Goal: Task Accomplishment & Management: Use online tool/utility

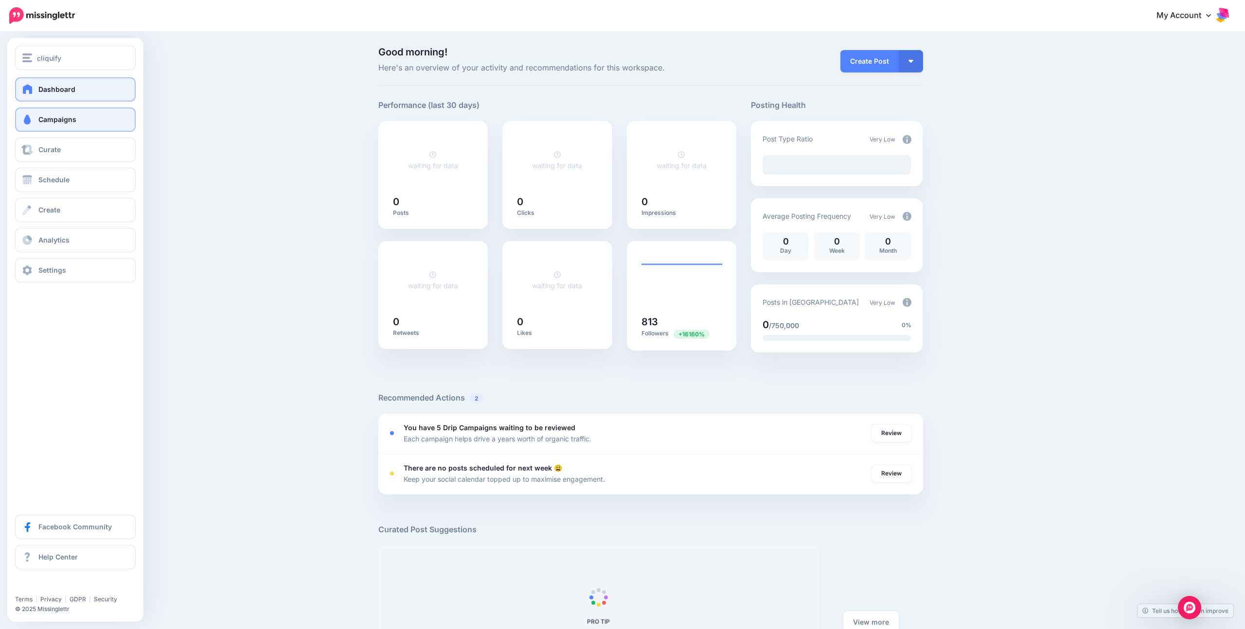
click at [91, 115] on link "Campaigns" at bounding box center [75, 119] width 121 height 24
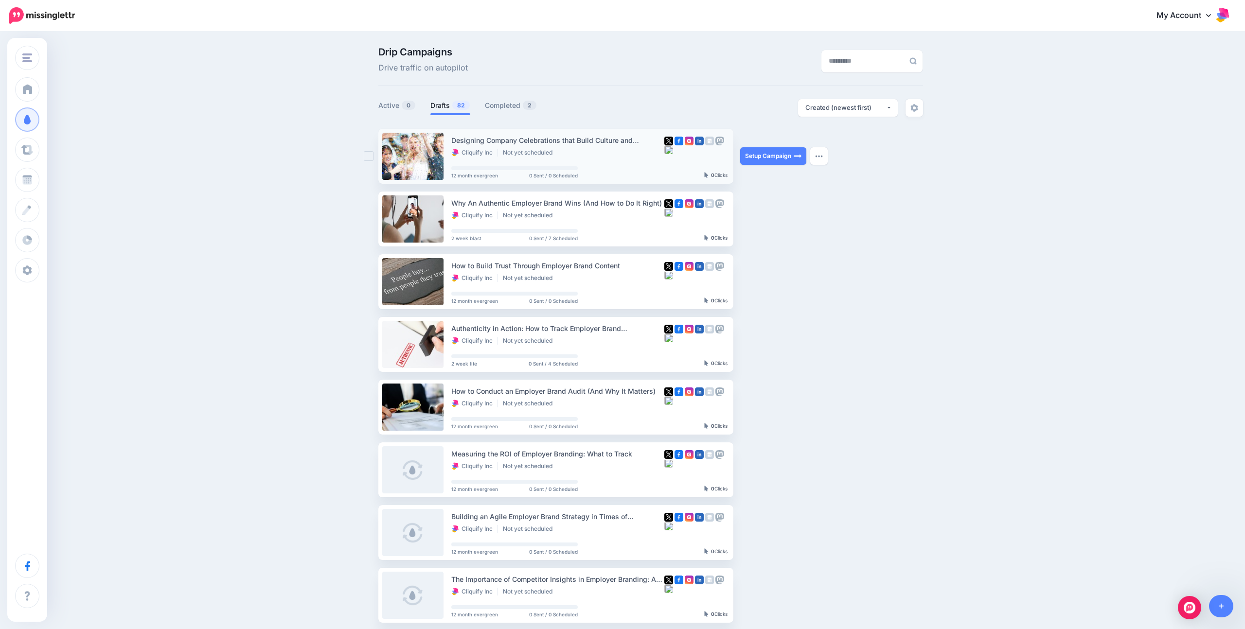
click at [593, 160] on div "Designing Company Celebrations that Build Culture and Credibility Cliquify Inc …" at bounding box center [557, 156] width 213 height 43
click at [789, 154] on link "Setup Campaign" at bounding box center [773, 156] width 66 height 18
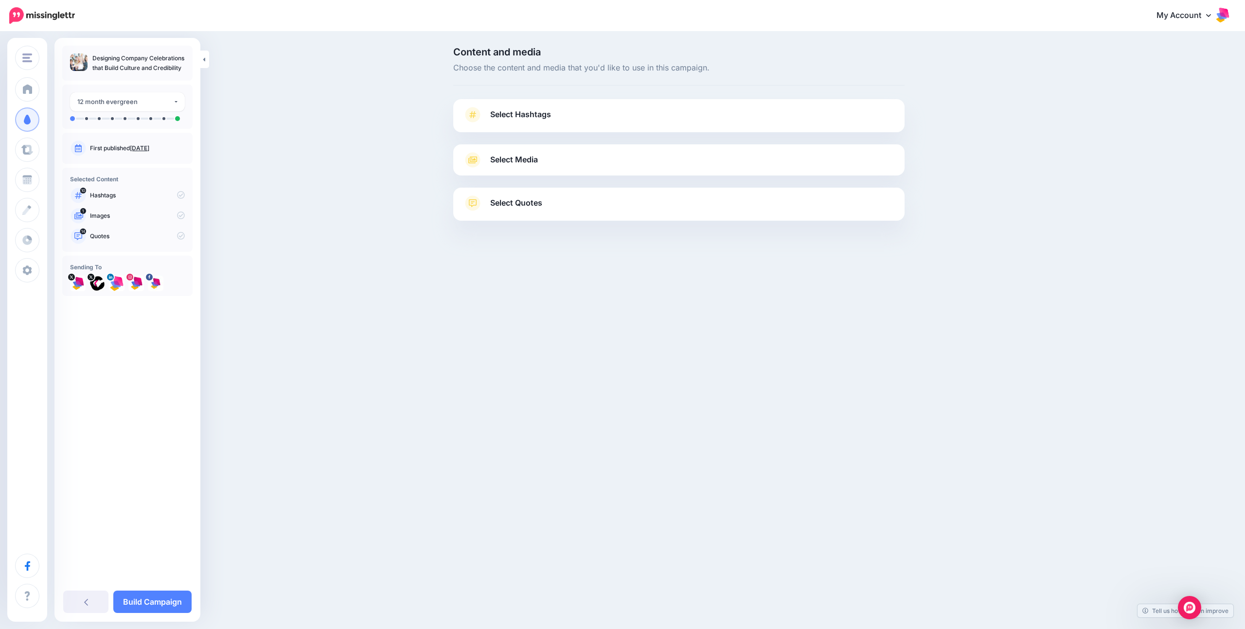
click at [88, 121] on div "**********" at bounding box center [127, 107] width 130 height 44
click at [88, 120] on ul at bounding box center [127, 118] width 115 height 5
click at [174, 609] on link "Build Campaign" at bounding box center [152, 602] width 78 height 22
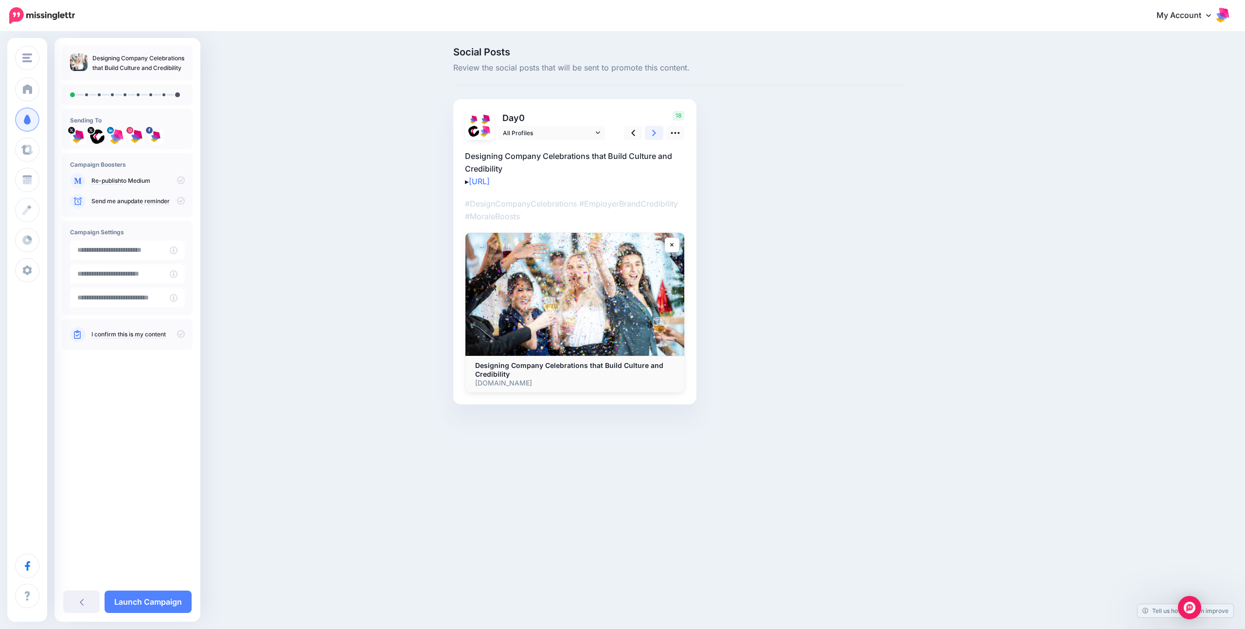
click at [655, 128] on icon at bounding box center [654, 133] width 4 height 10
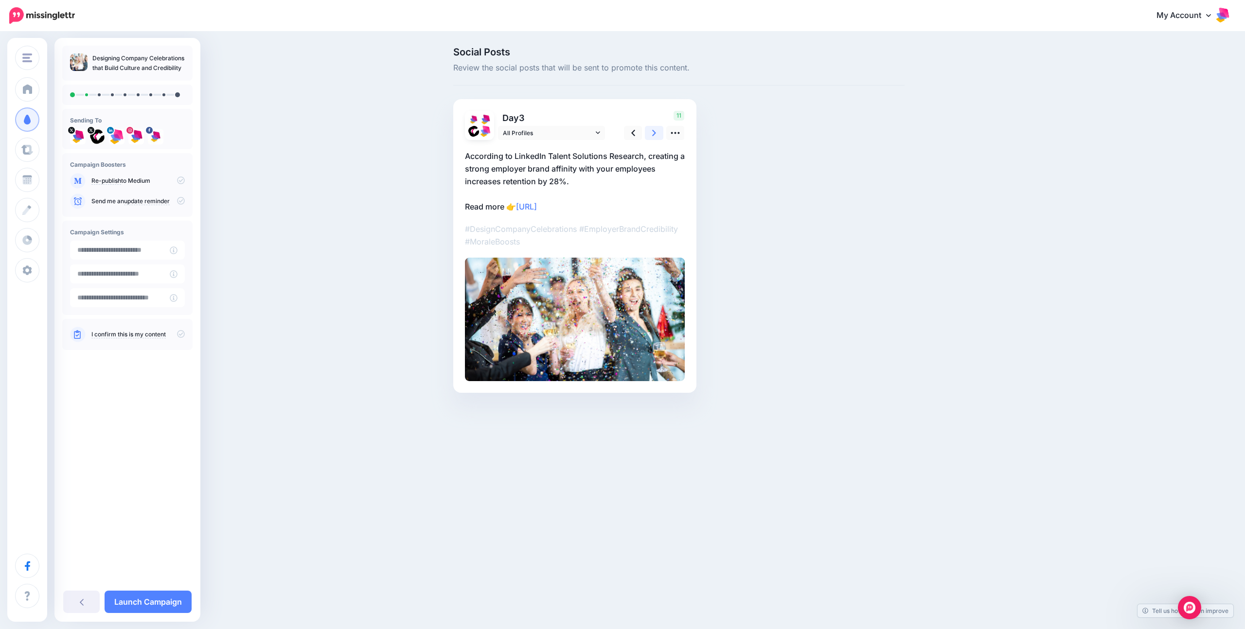
click at [656, 129] on link at bounding box center [654, 133] width 18 height 14
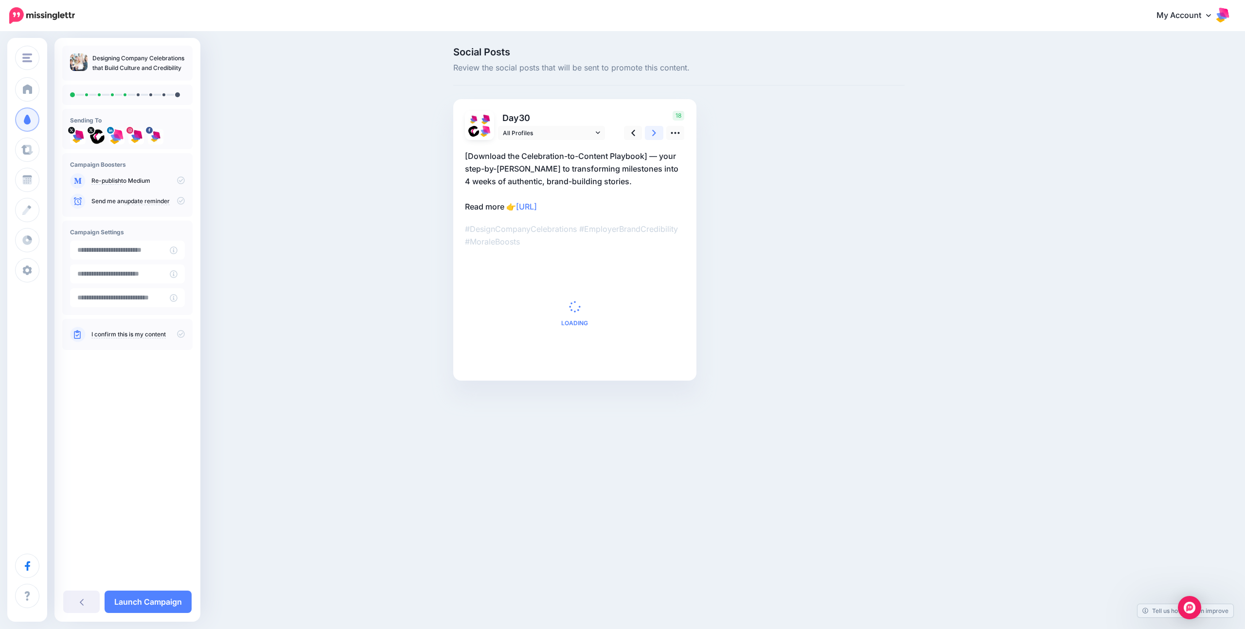
click at [656, 129] on link at bounding box center [654, 133] width 18 height 14
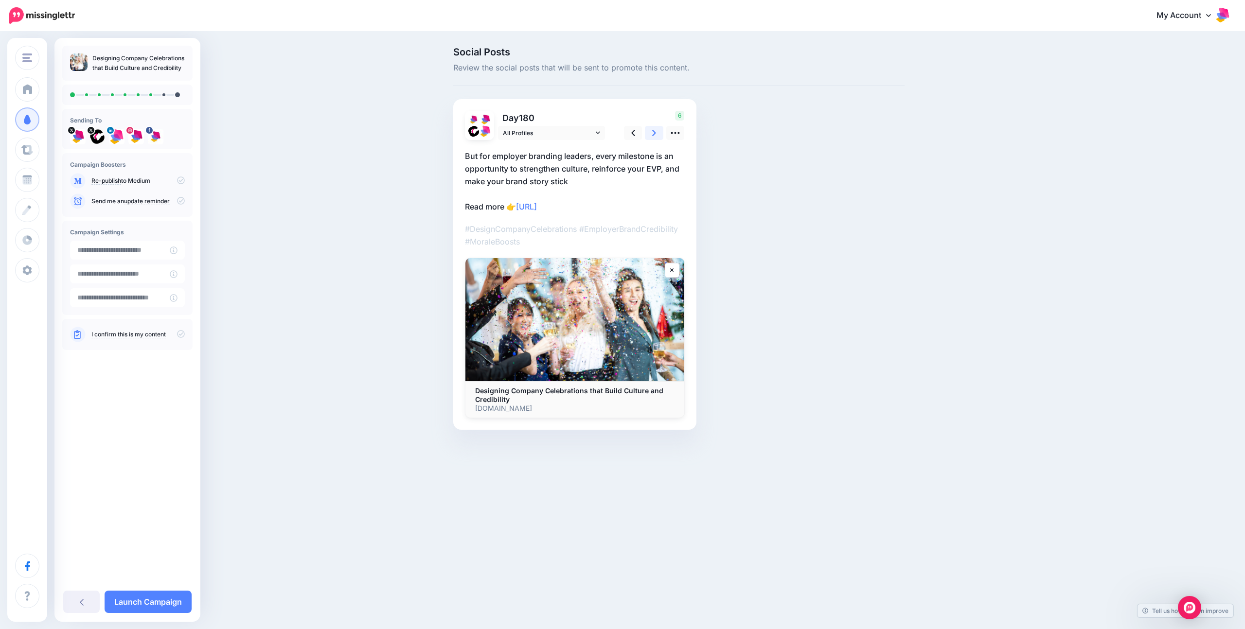
click at [656, 129] on link at bounding box center [654, 133] width 18 height 14
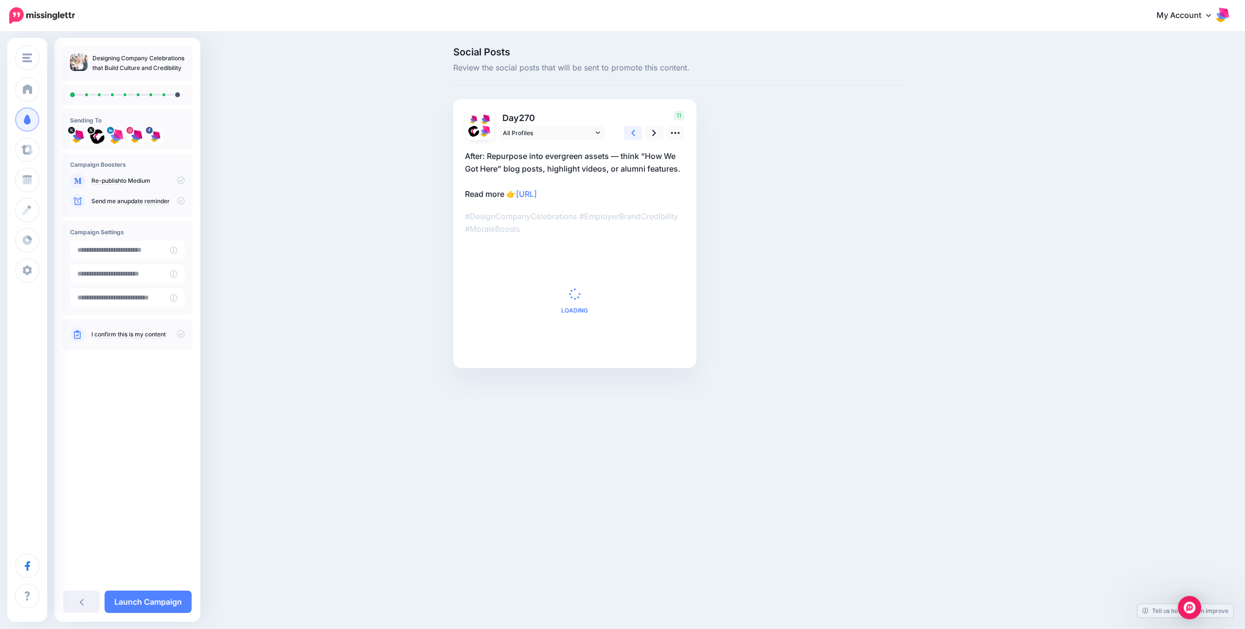
click at [638, 131] on link at bounding box center [633, 133] width 18 height 14
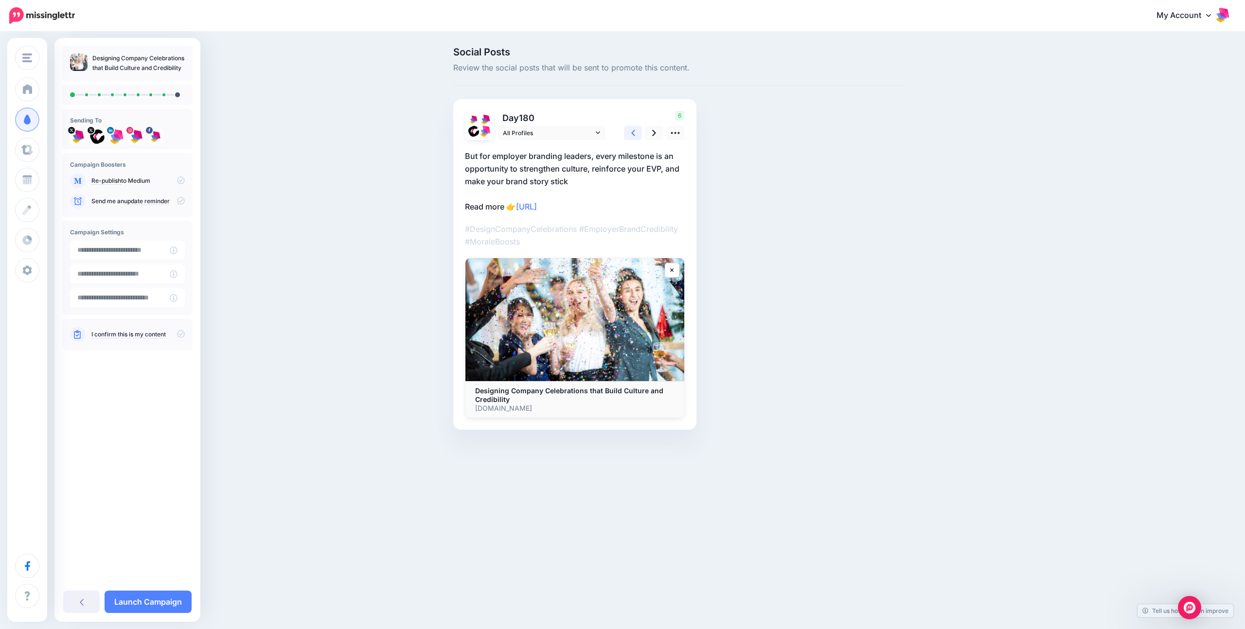
click at [638, 131] on link at bounding box center [633, 133] width 18 height 14
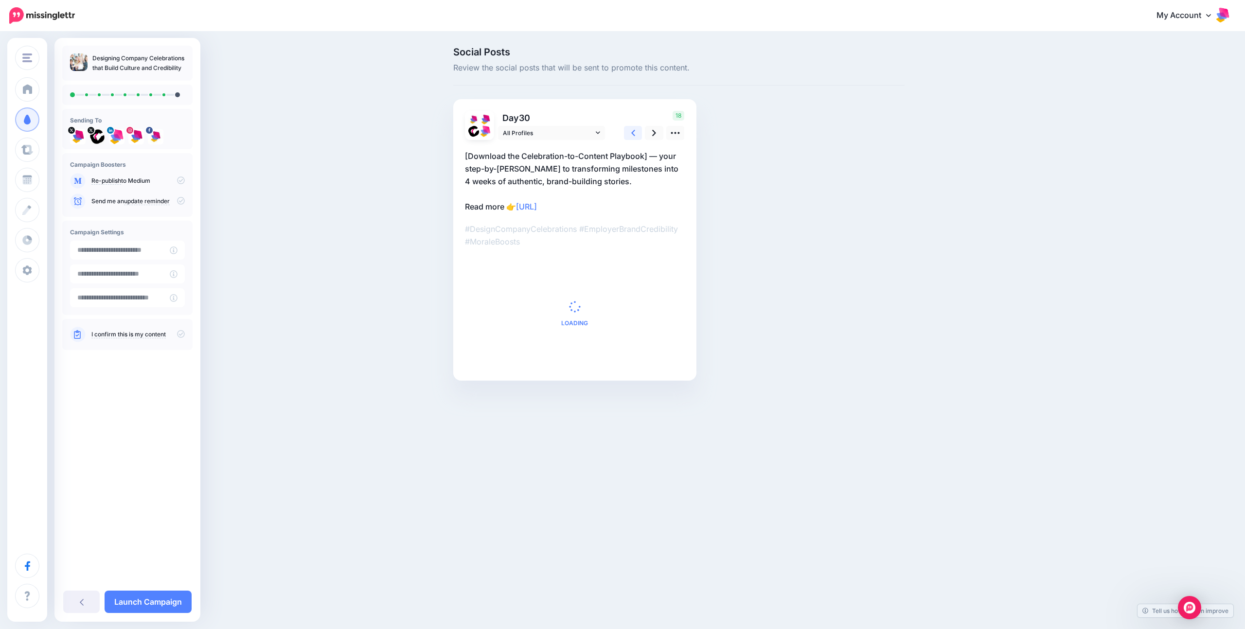
click at [638, 131] on link at bounding box center [633, 133] width 18 height 14
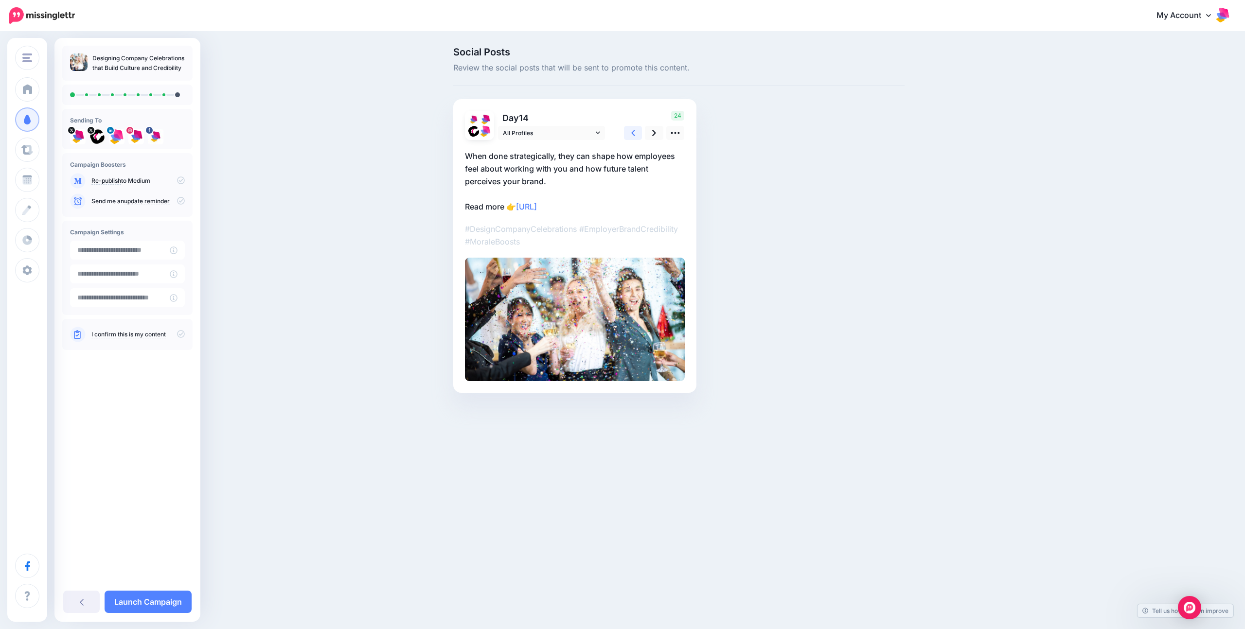
click at [638, 131] on link at bounding box center [633, 133] width 18 height 14
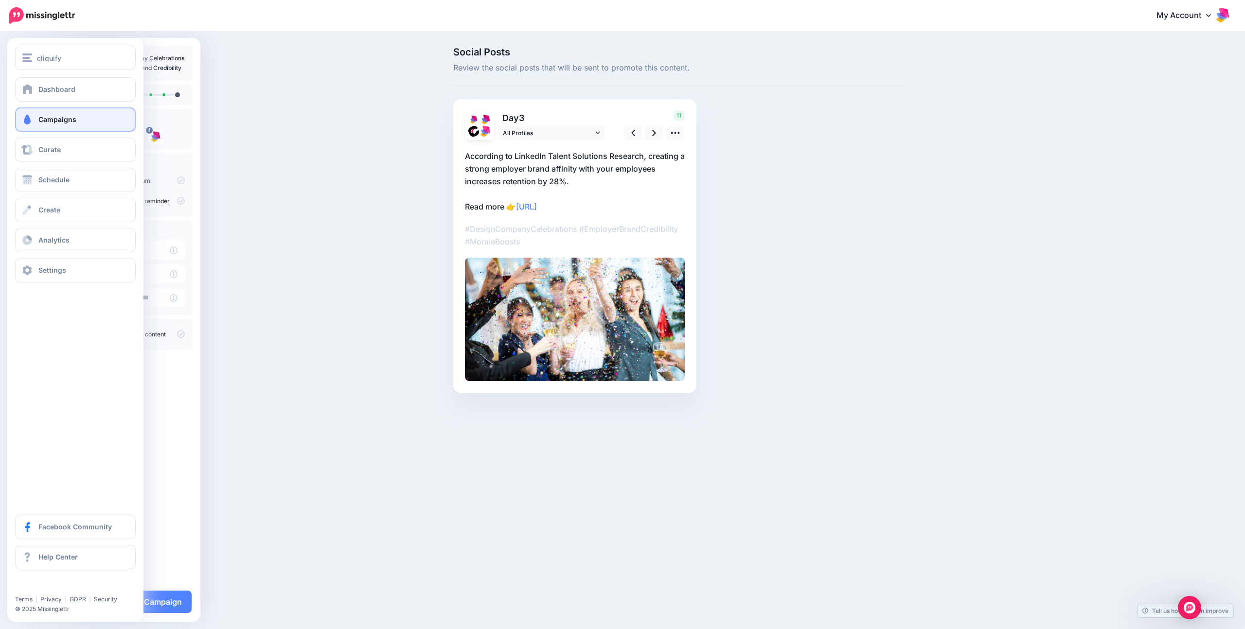
click at [33, 120] on span at bounding box center [27, 120] width 13 height 10
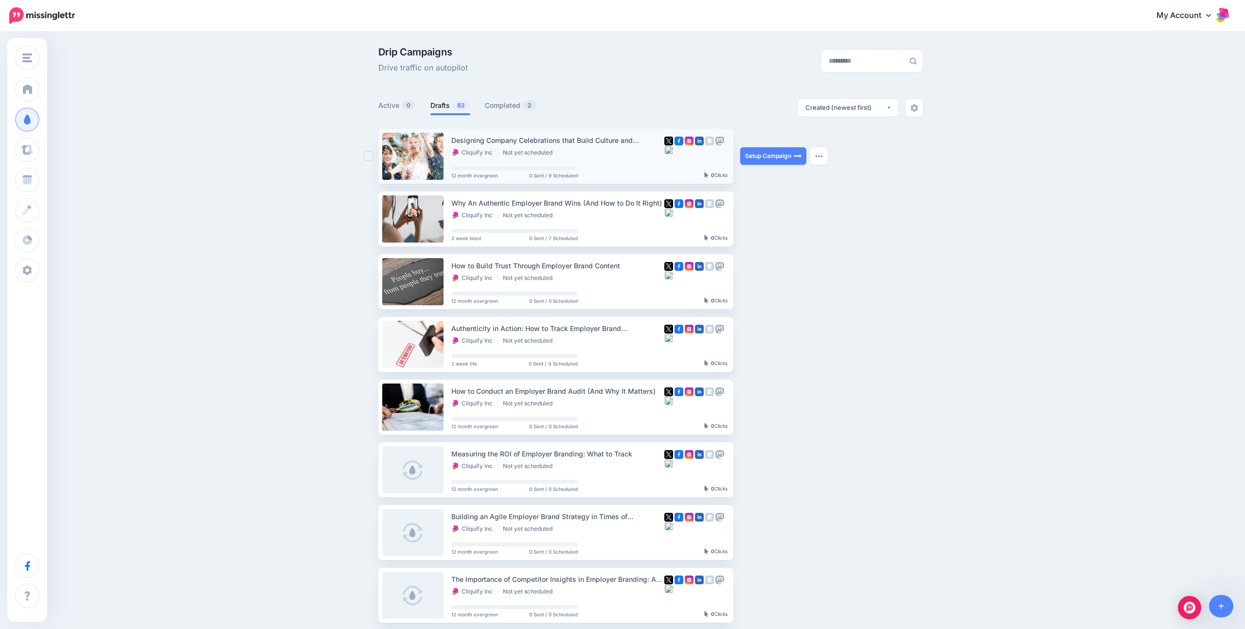
click at [809, 153] on div "Setup Campaign Review Campaign Regenerate Campaign Update Source URL Regenerate…" at bounding box center [776, 156] width 73 height 55
click at [812, 154] on button "button" at bounding box center [819, 156] width 18 height 18
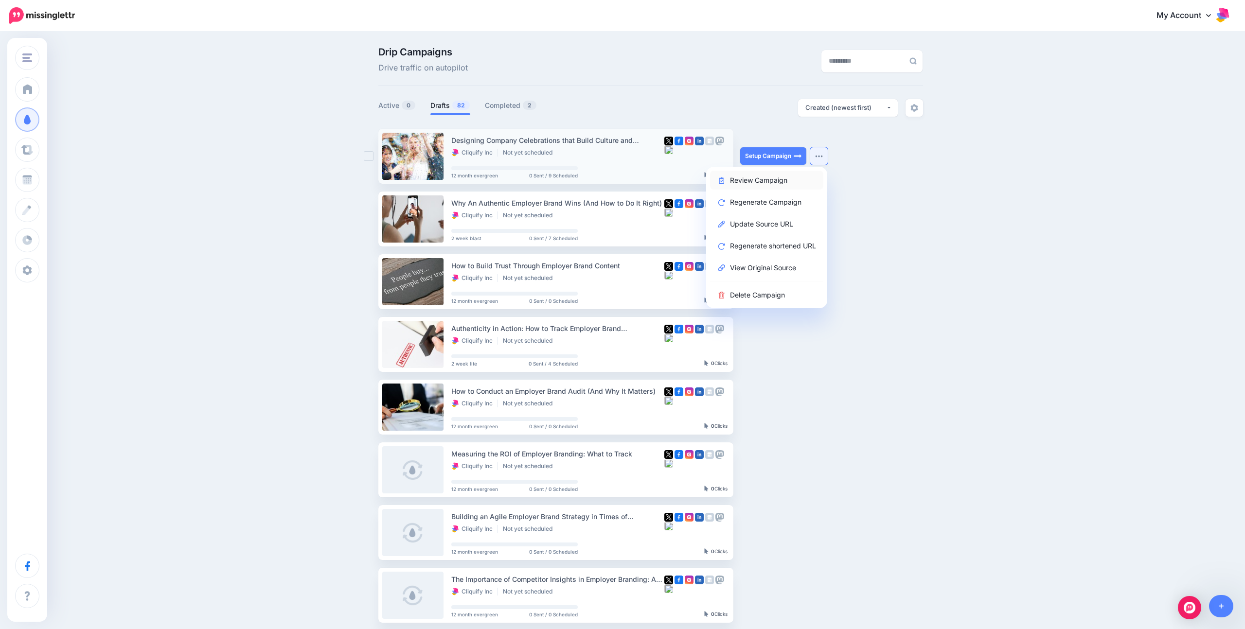
click at [760, 179] on link "Review Campaign" at bounding box center [766, 180] width 113 height 19
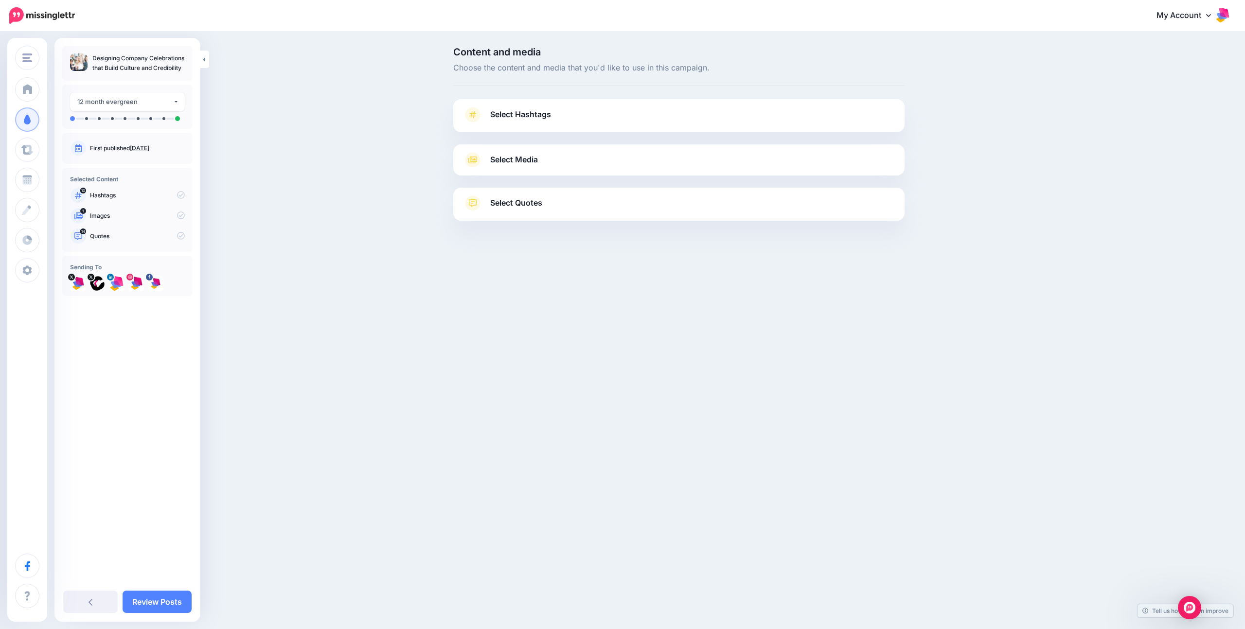
click at [543, 159] on link "Select Media" at bounding box center [679, 160] width 432 height 16
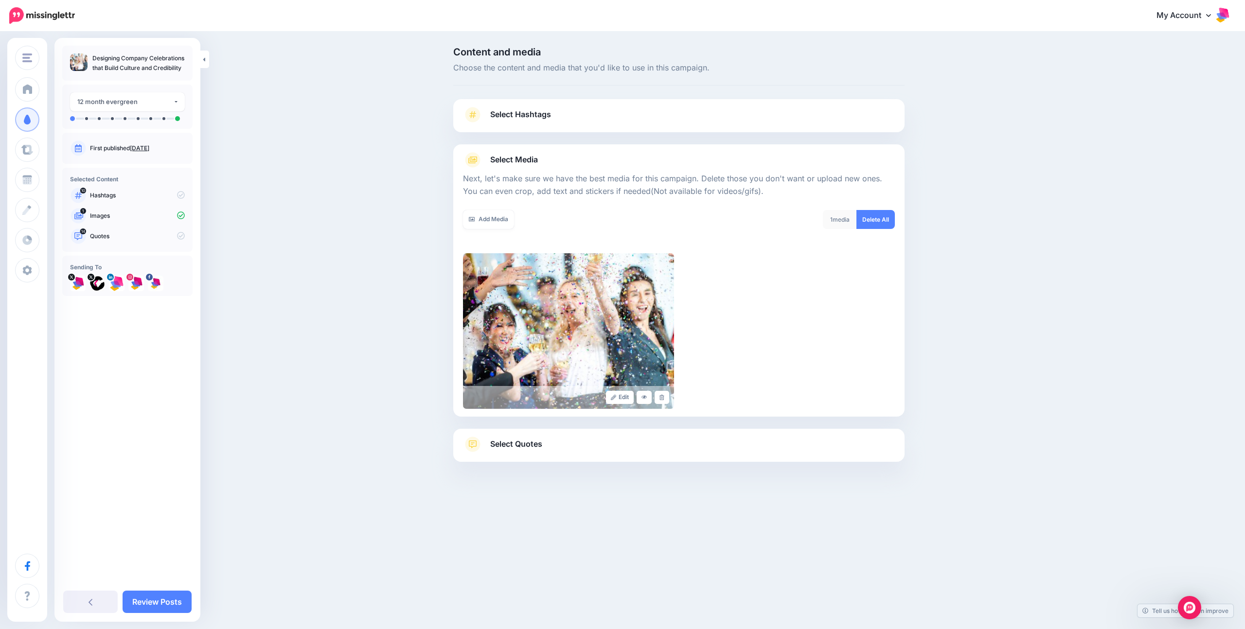
click at [528, 116] on span "Select Hashtags" at bounding box center [520, 114] width 61 height 13
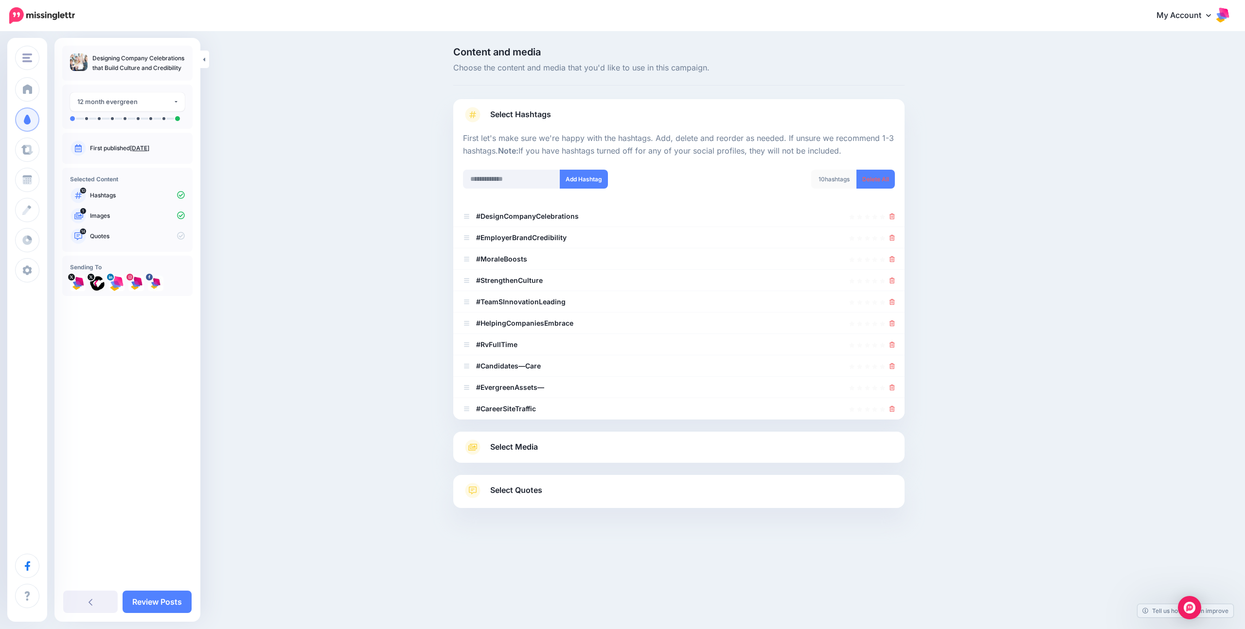
click at [513, 484] on span "Select Quotes" at bounding box center [516, 490] width 52 height 13
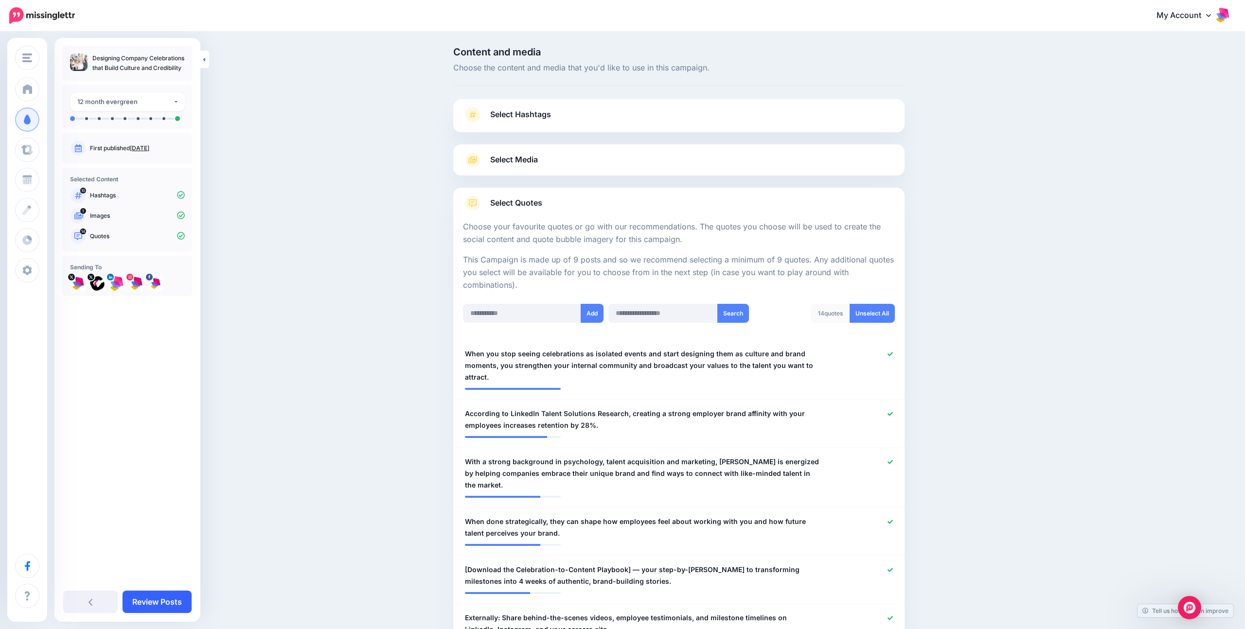
click at [141, 601] on link "Review Posts" at bounding box center [157, 602] width 69 height 22
